Goal: Task Accomplishment & Management: Use online tool/utility

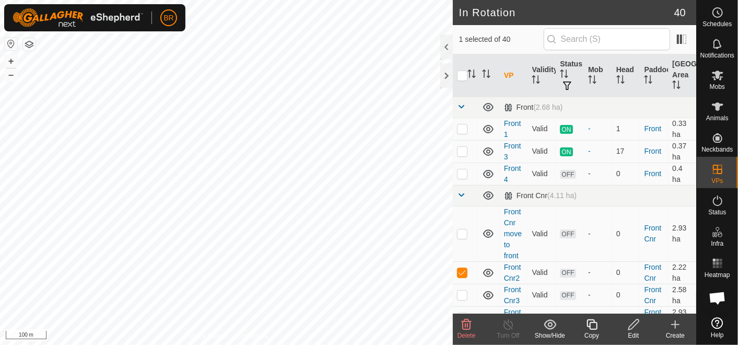
click at [465, 328] on icon at bounding box center [466, 324] width 13 height 13
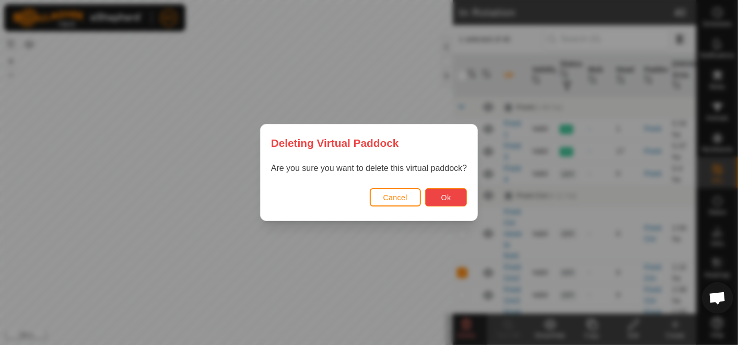
click at [435, 193] on button "Ok" at bounding box center [446, 197] width 42 height 18
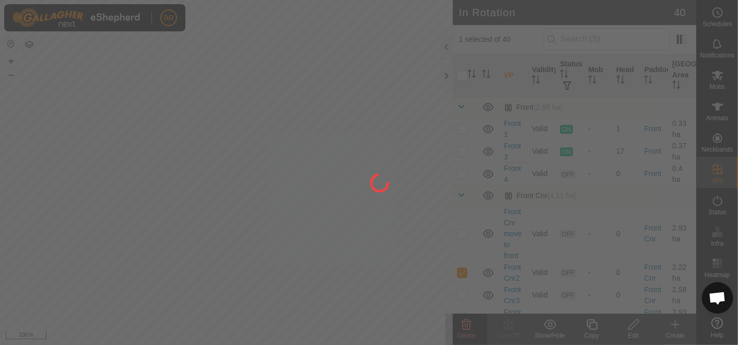
checkbox input "false"
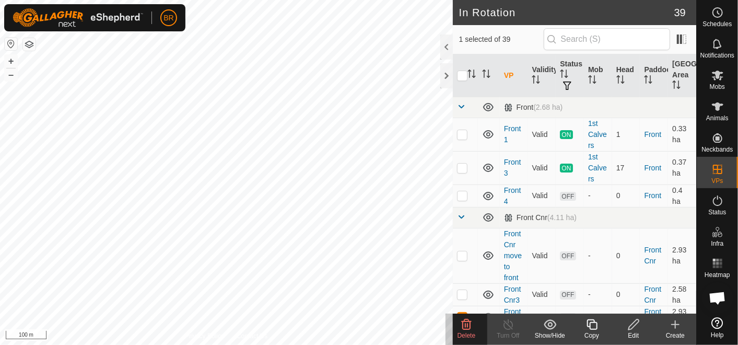
click at [470, 324] on icon at bounding box center [466, 324] width 13 height 13
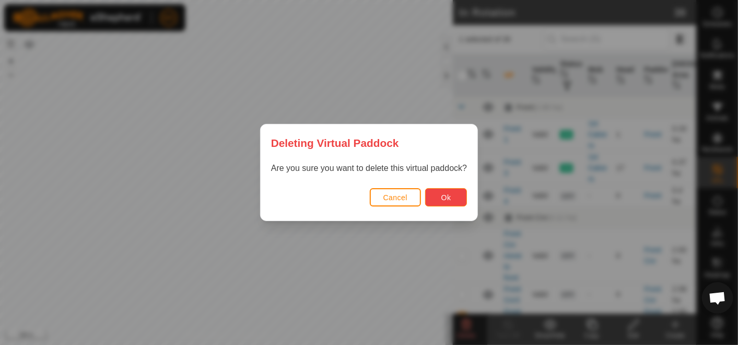
click at [447, 201] on span "Ok" at bounding box center [446, 197] width 10 height 8
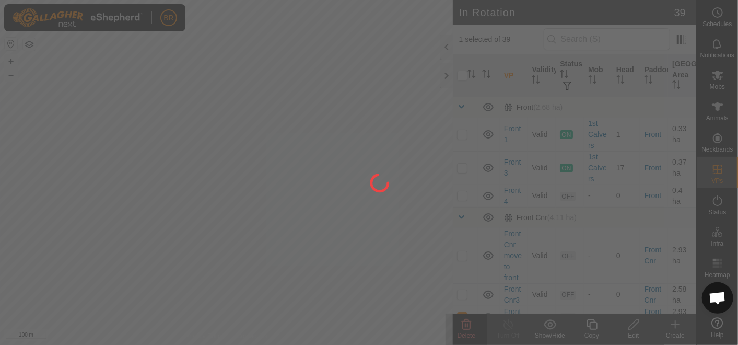
checkbox input "false"
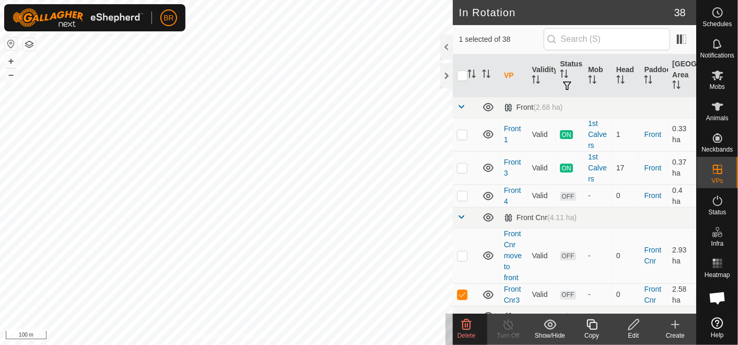
click at [466, 323] on icon at bounding box center [466, 324] width 13 height 13
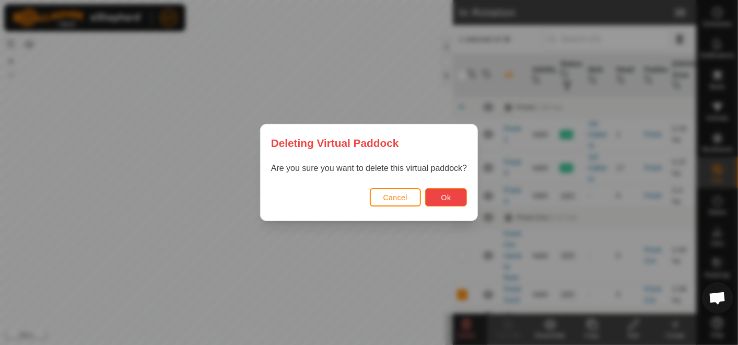
click at [441, 198] on span "Ok" at bounding box center [446, 197] width 10 height 8
checkbox input "false"
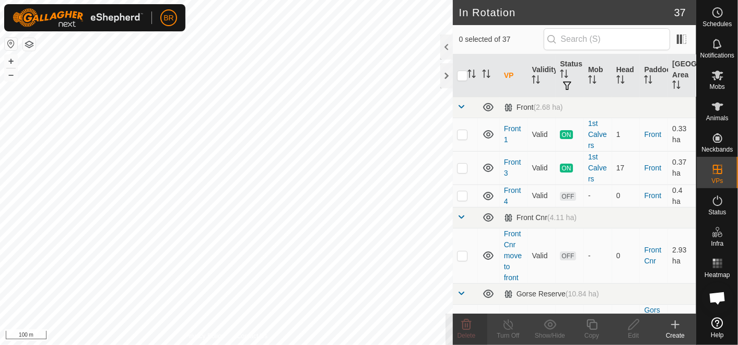
checkbox input "true"
click at [467, 327] on icon at bounding box center [466, 324] width 13 height 13
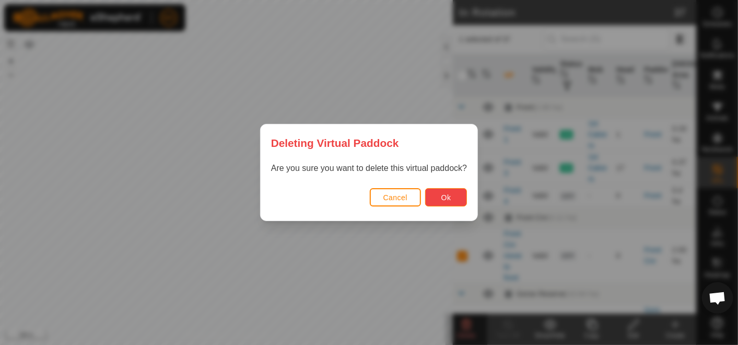
click at [443, 198] on span "Ok" at bounding box center [446, 197] width 10 height 8
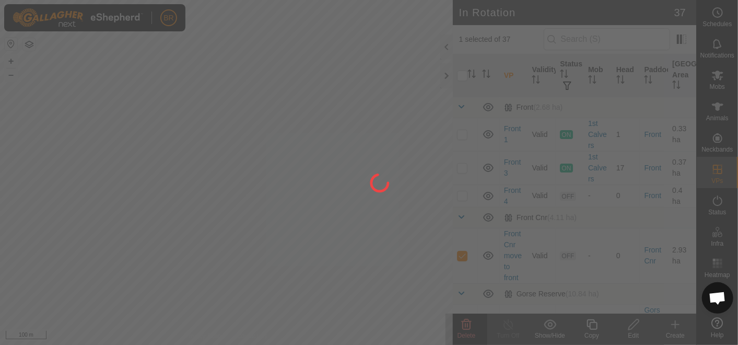
checkbox input "false"
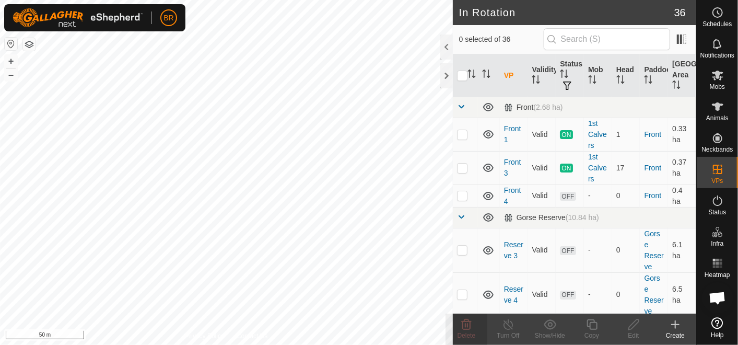
checkbox input "true"
click at [714, 80] on icon at bounding box center [716, 75] width 11 height 10
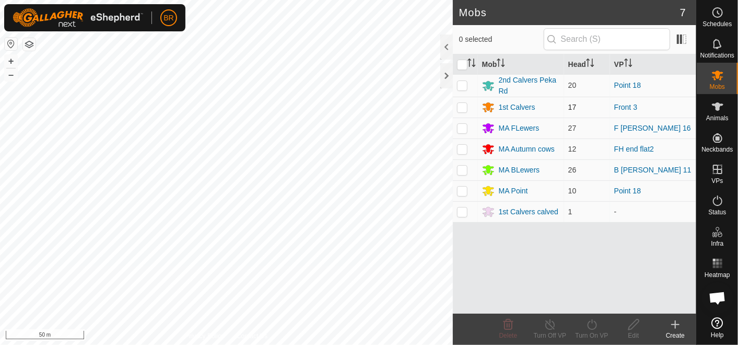
click at [459, 106] on p-checkbox at bounding box center [462, 107] width 10 height 8
checkbox input "true"
click at [515, 103] on div "1st Calvers" at bounding box center [517, 107] width 37 height 11
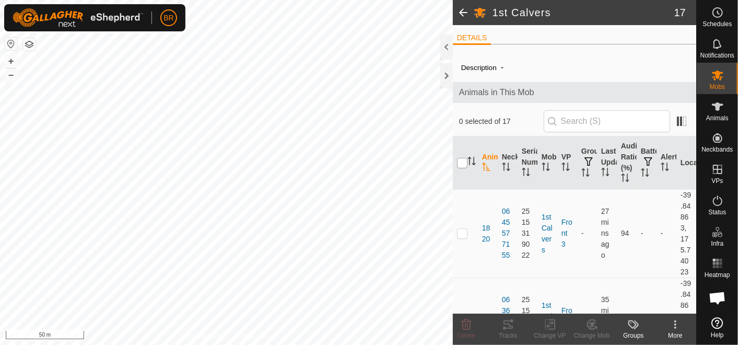
click at [458, 159] on input "checkbox" at bounding box center [462, 163] width 10 height 10
checkbox input "true"
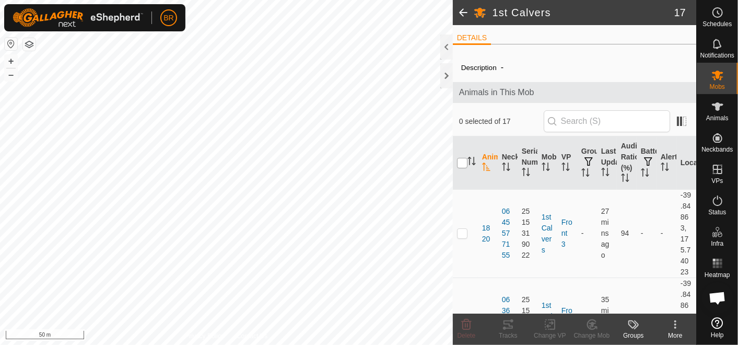
checkbox input "true"
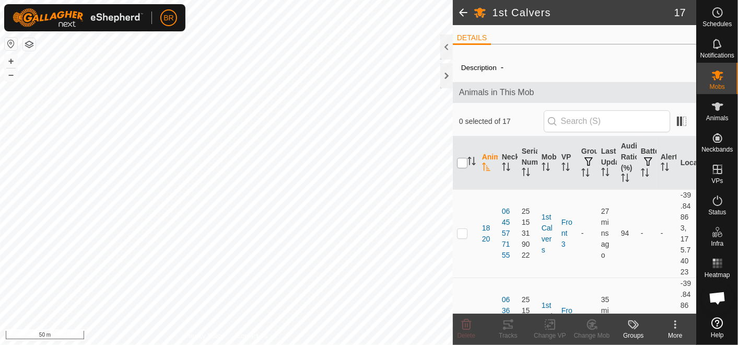
checkbox input "true"
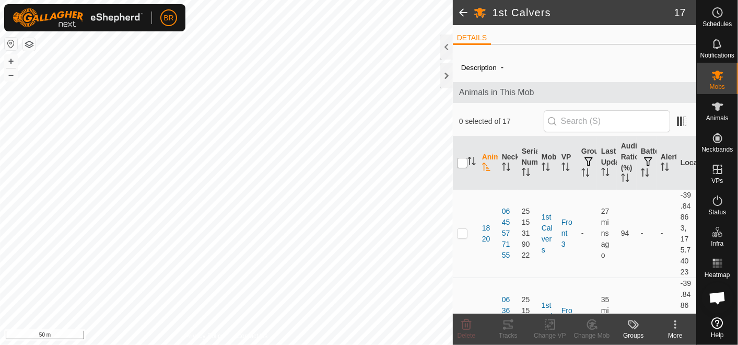
checkbox input "true"
click at [547, 332] on div "Change VP" at bounding box center [550, 334] width 42 height 9
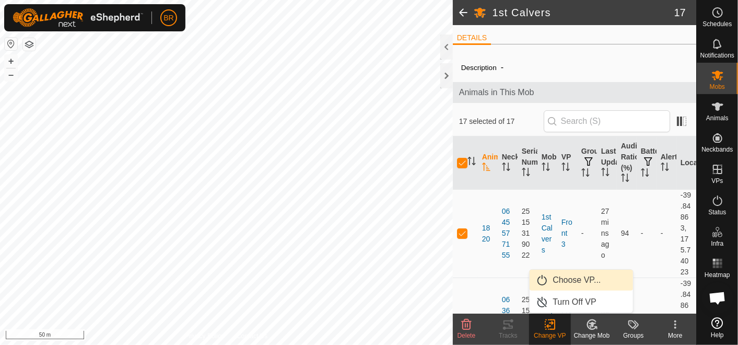
click at [553, 278] on link "Choose VP..." at bounding box center [580, 279] width 103 height 21
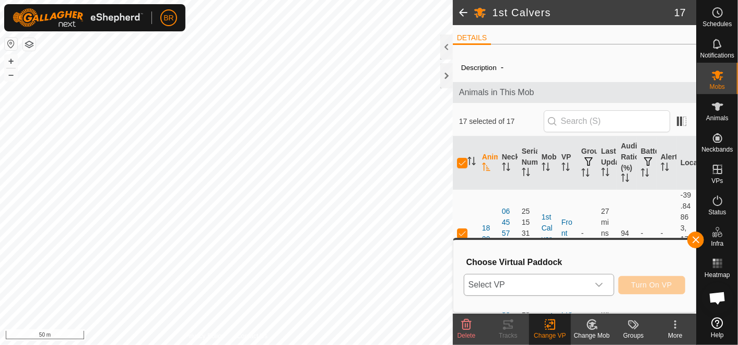
click at [536, 283] on span "Select VP" at bounding box center [526, 284] width 124 height 21
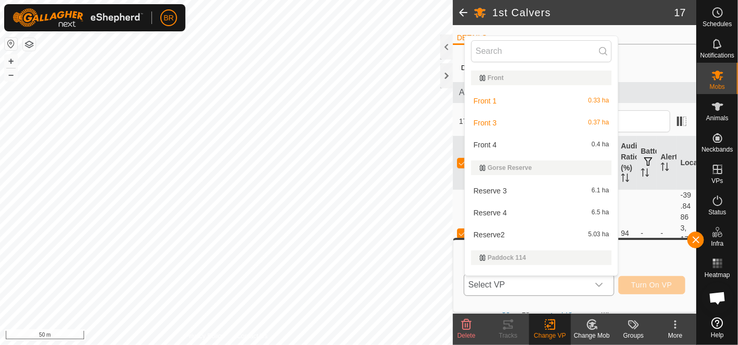
scroll to position [15, 0]
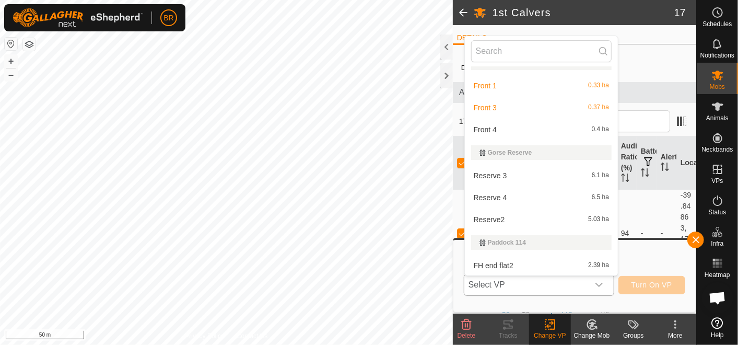
click at [486, 129] on li "Front 4 0.4 ha" at bounding box center [541, 129] width 153 height 21
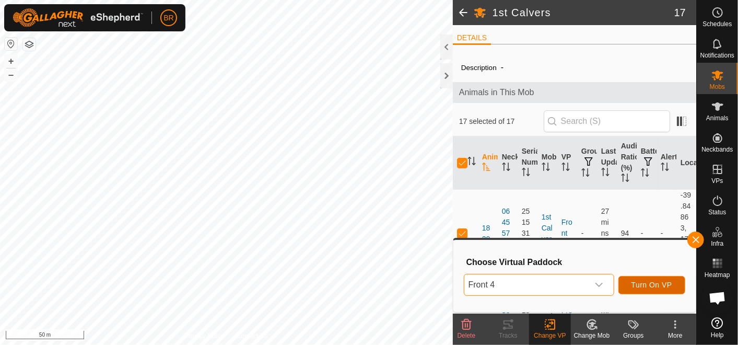
click at [649, 279] on button "Turn On VP" at bounding box center [651, 285] width 67 height 18
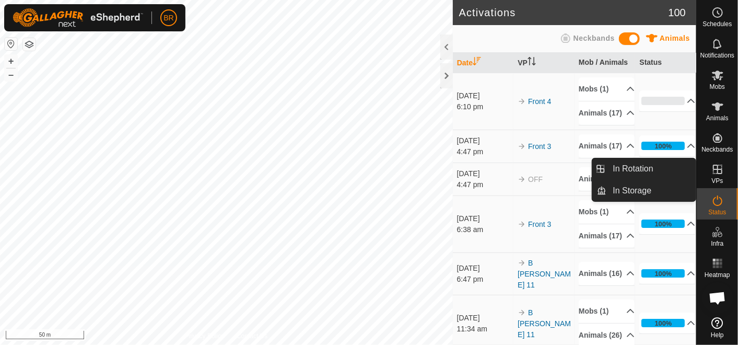
click at [714, 163] on icon at bounding box center [717, 169] width 13 height 13
click at [722, 170] on icon at bounding box center [717, 169] width 13 height 13
click at [718, 169] on icon at bounding box center [717, 168] width 9 height 9
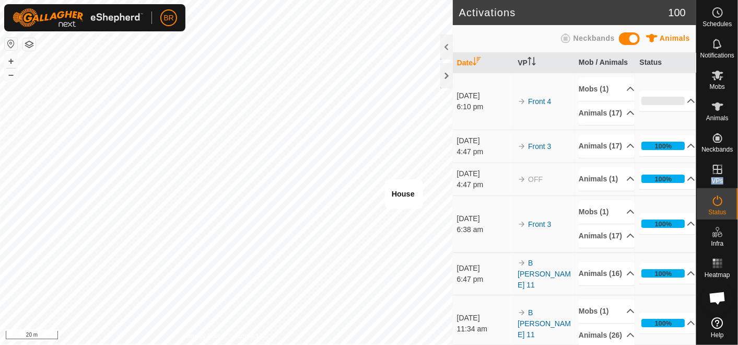
click at [716, 168] on es-menu-bar "Schedules Notifications Mobs Animals Neckbands VPs Status Infra Heatmap Help" at bounding box center [717, 172] width 42 height 345
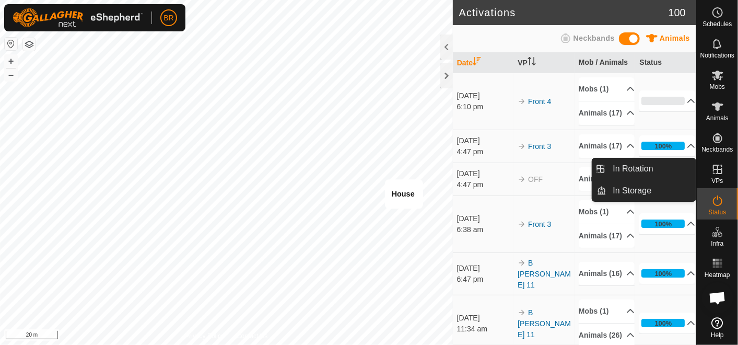
click at [713, 170] on icon at bounding box center [717, 168] width 9 height 9
click at [658, 173] on link "In Rotation" at bounding box center [651, 168] width 89 height 21
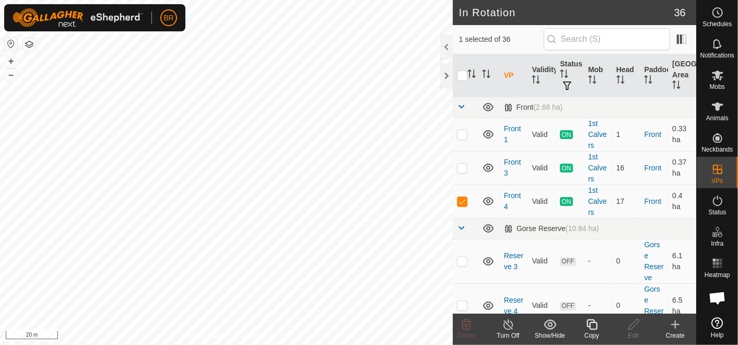
click at [594, 326] on icon at bounding box center [591, 324] width 13 height 13
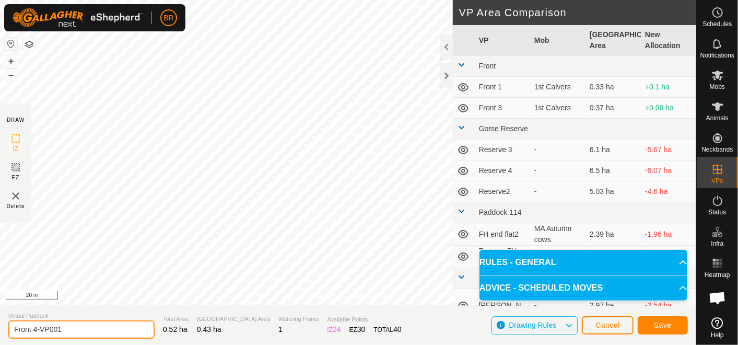
drag, startPoint x: 84, startPoint y: 328, endPoint x: 32, endPoint y: 328, distance: 51.7
click at [32, 328] on input "Front 4-VP001" at bounding box center [81, 329] width 146 height 18
type input "Front 5"
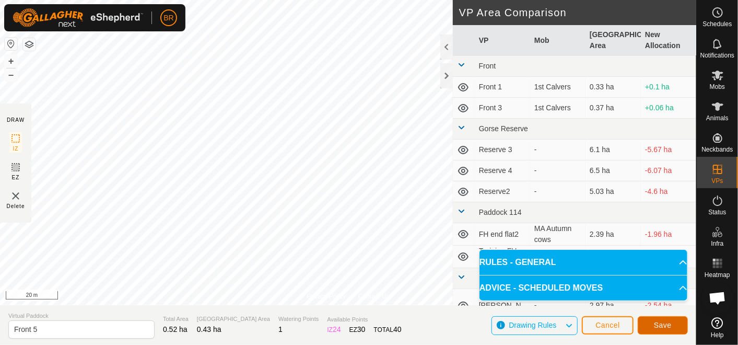
click at [659, 323] on span "Save" at bounding box center [663, 325] width 18 height 8
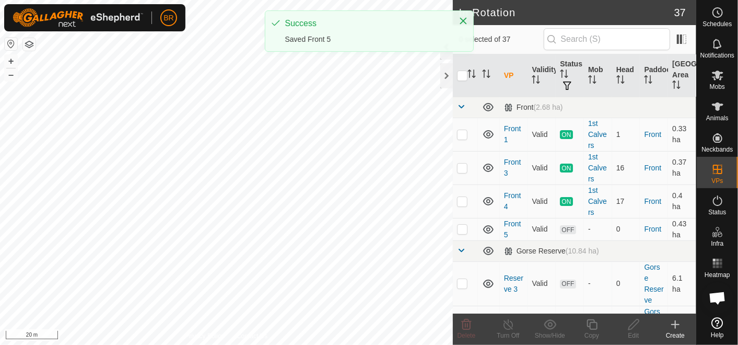
checkbox input "true"
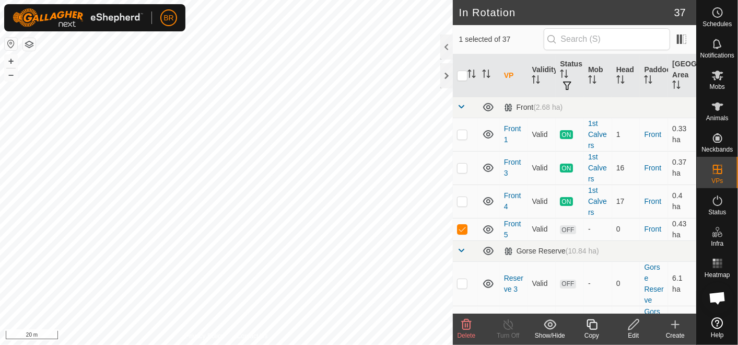
click at [589, 327] on icon at bounding box center [591, 324] width 10 height 10
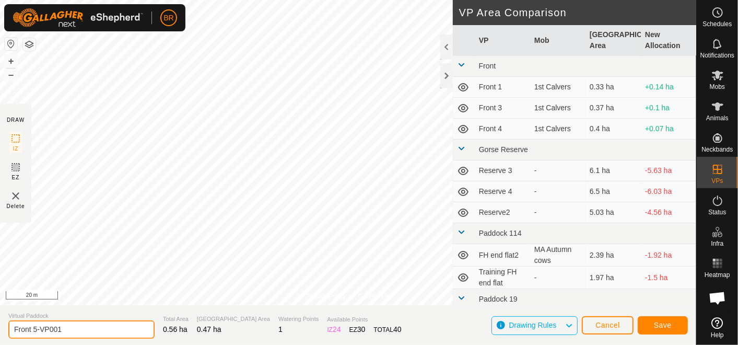
drag, startPoint x: 64, startPoint y: 327, endPoint x: 35, endPoint y: 325, distance: 28.3
click at [35, 325] on input "Front 5-VP001" at bounding box center [81, 329] width 146 height 18
type input "Front 6"
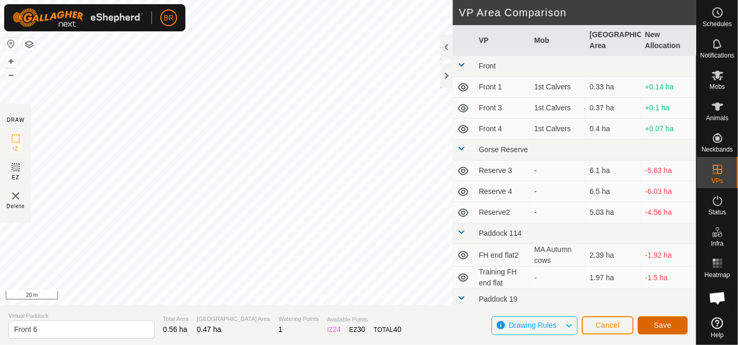
click at [660, 321] on span "Save" at bounding box center [663, 325] width 18 height 8
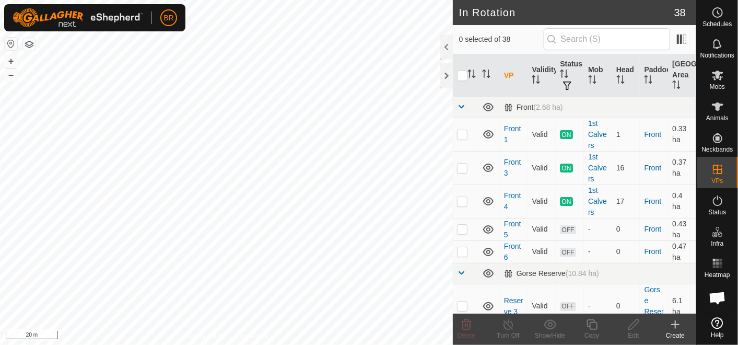
checkbox input "true"
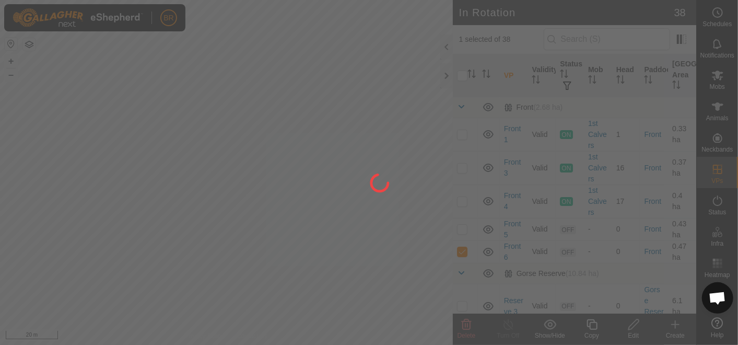
click at [590, 323] on div at bounding box center [369, 172] width 738 height 345
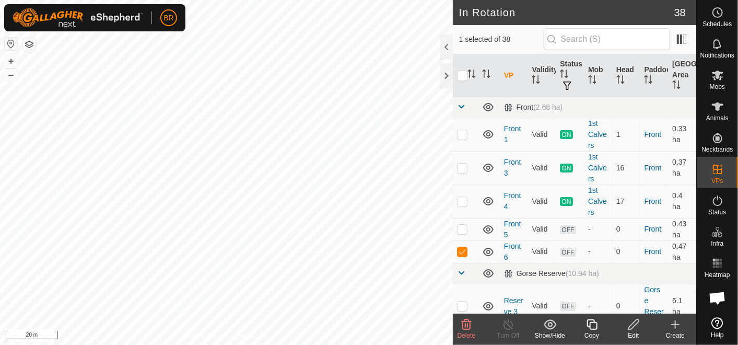
click at [588, 325] on icon at bounding box center [591, 324] width 13 height 13
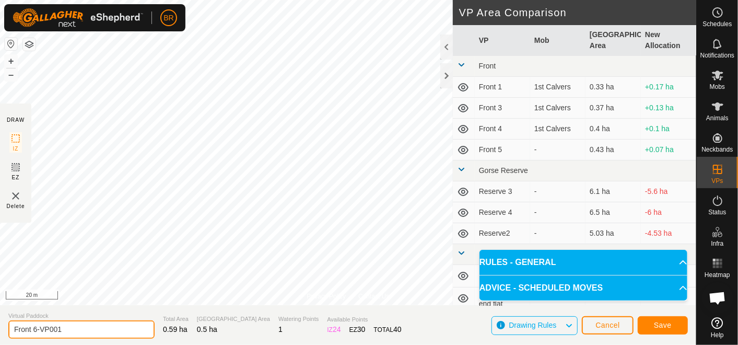
drag, startPoint x: 63, startPoint y: 331, endPoint x: 33, endPoint y: 326, distance: 30.6
click at [33, 326] on input "Front 6-VP001" at bounding box center [81, 329] width 146 height 18
type input "Front 7"
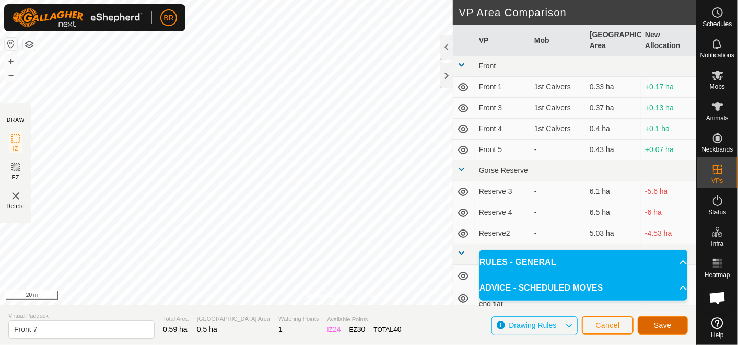
click at [666, 323] on span "Save" at bounding box center [663, 325] width 18 height 8
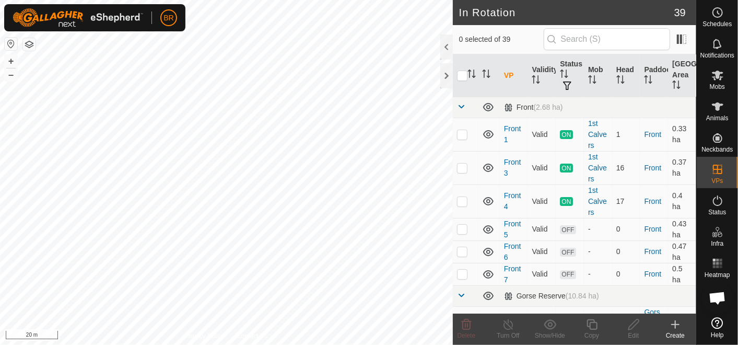
checkbox input "true"
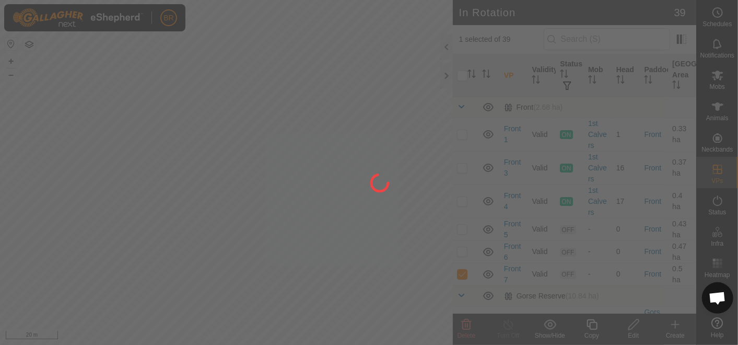
click at [594, 327] on div at bounding box center [369, 172] width 738 height 345
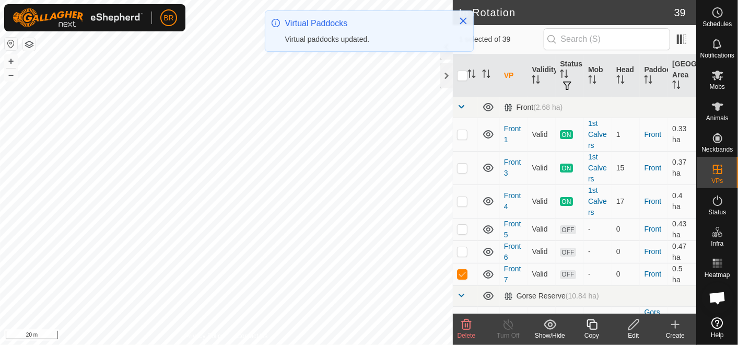
click at [589, 324] on icon at bounding box center [591, 324] width 10 height 10
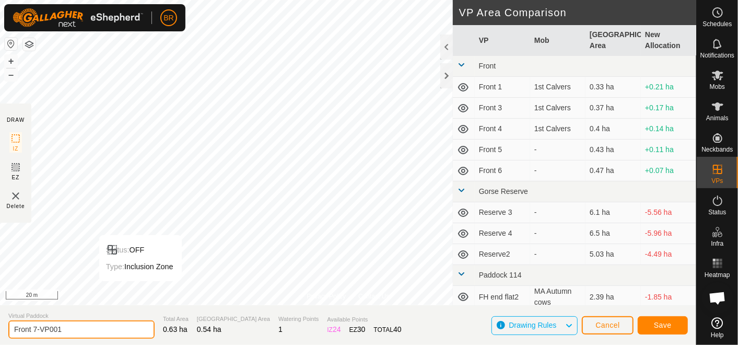
drag, startPoint x: 55, startPoint y: 330, endPoint x: 42, endPoint y: 324, distance: 14.3
click at [40, 324] on input "Front 7-VP001" at bounding box center [81, 329] width 146 height 18
type input "Front 8"
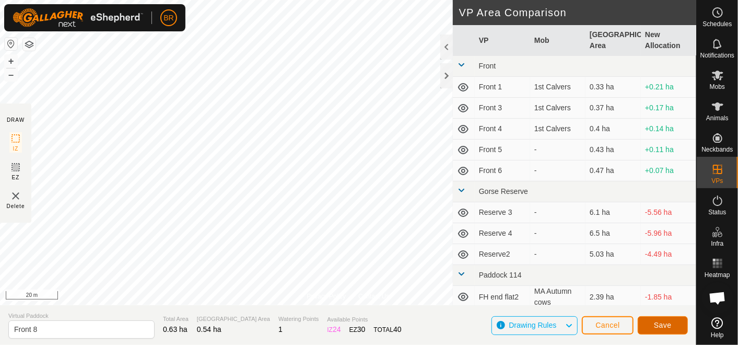
click at [654, 322] on button "Save" at bounding box center [662, 325] width 50 height 18
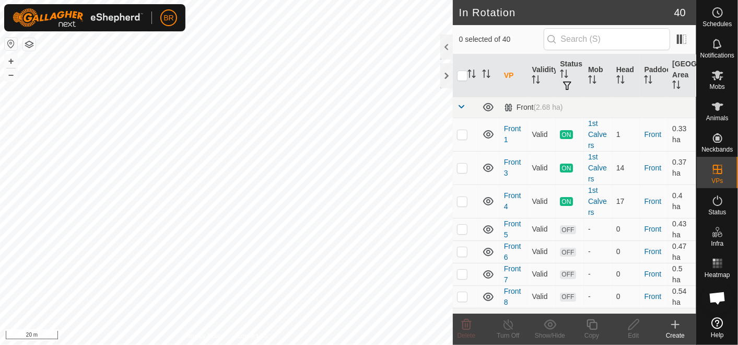
checkbox input "true"
click at [584, 325] on copy-svg-icon at bounding box center [592, 324] width 42 height 13
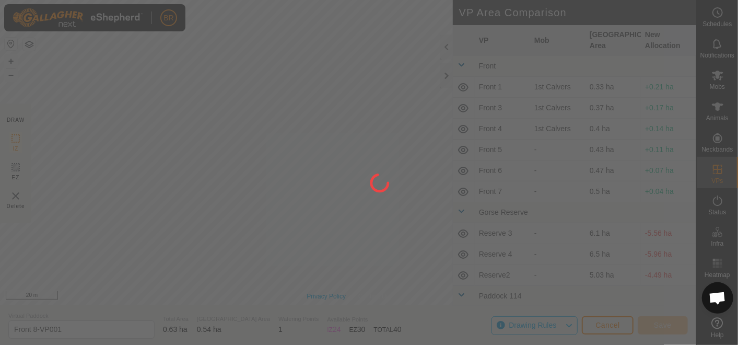
click at [205, 234] on div "BR Schedules Notifications Mobs Animals Neckbands VPs Status Infra Heatmap Help…" at bounding box center [369, 172] width 738 height 345
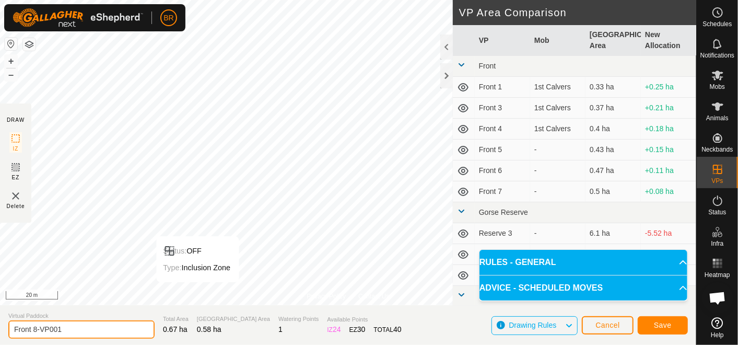
drag, startPoint x: 64, startPoint y: 332, endPoint x: 33, endPoint y: 322, distance: 32.4
click at [33, 322] on input "Front 8-VP001" at bounding box center [81, 329] width 146 height 18
type input "Front 9"
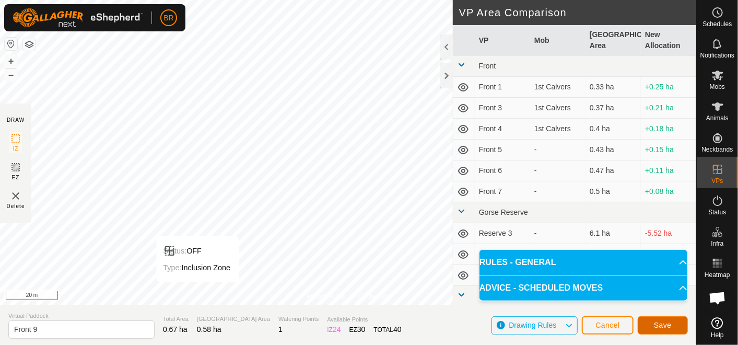
click at [655, 317] on button "Save" at bounding box center [662, 325] width 50 height 18
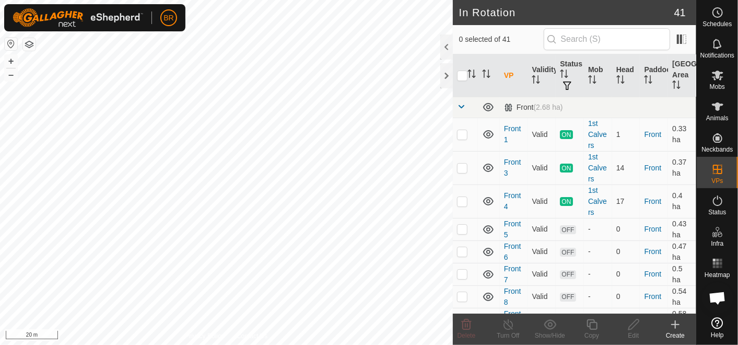
checkbox input "true"
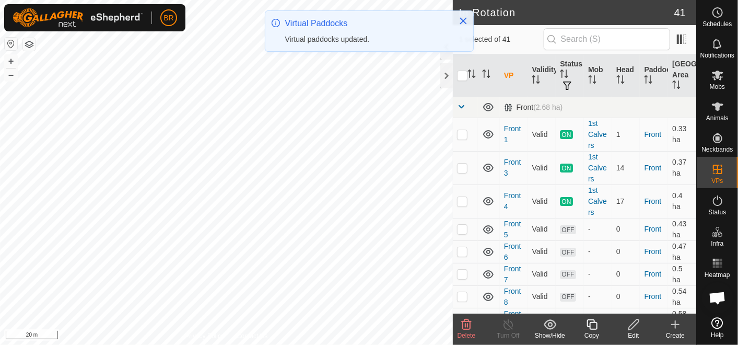
click at [593, 328] on icon at bounding box center [591, 324] width 10 height 10
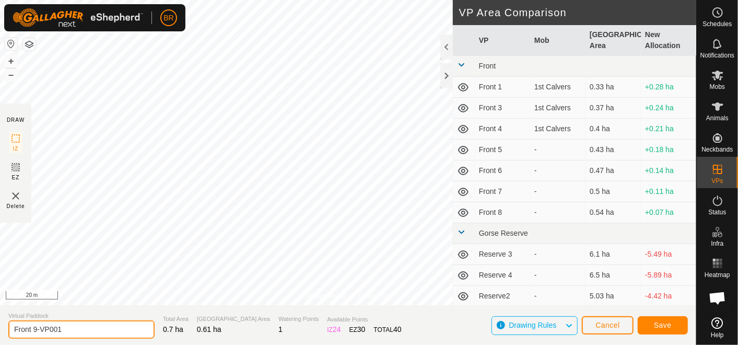
drag, startPoint x: 65, startPoint y: 329, endPoint x: 34, endPoint y: 329, distance: 31.3
click at [34, 329] on input "Front 9-VP001" at bounding box center [81, 329] width 146 height 18
type input "Front 10"
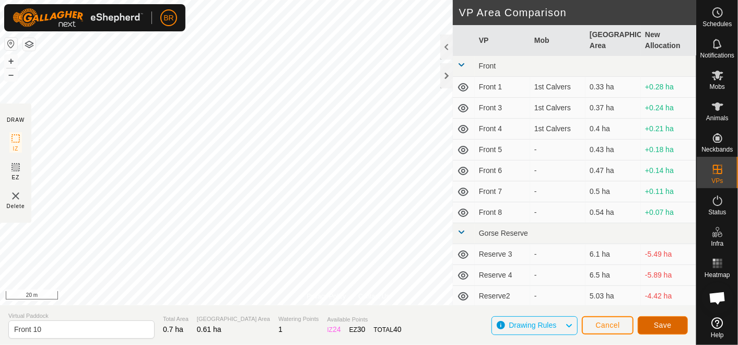
click at [653, 321] on button "Save" at bounding box center [662, 325] width 50 height 18
